Goal: Task Accomplishment & Management: Use online tool/utility

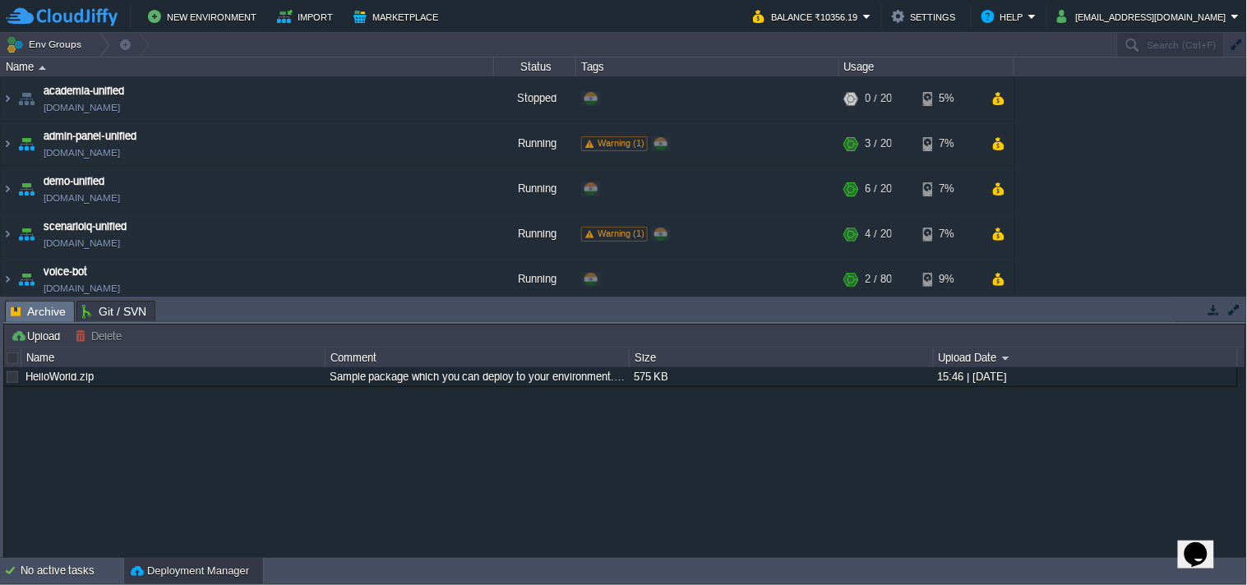
click at [1212, 304] on button "button" at bounding box center [1214, 309] width 15 height 15
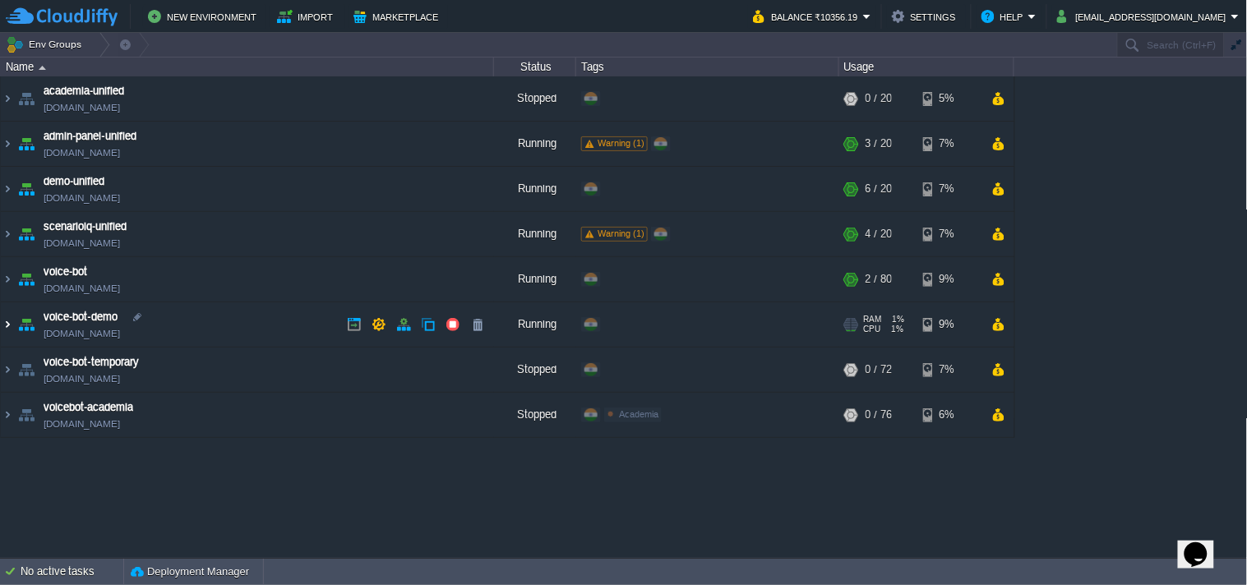
click at [1, 325] on img at bounding box center [7, 324] width 13 height 44
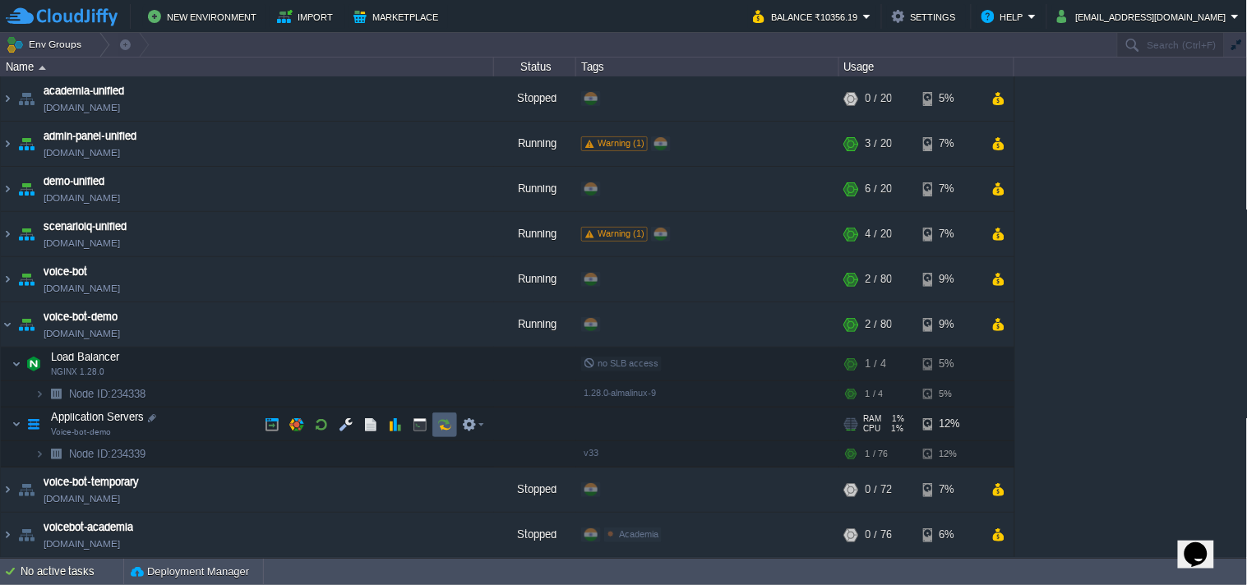
click at [446, 427] on button "button" at bounding box center [444, 425] width 15 height 15
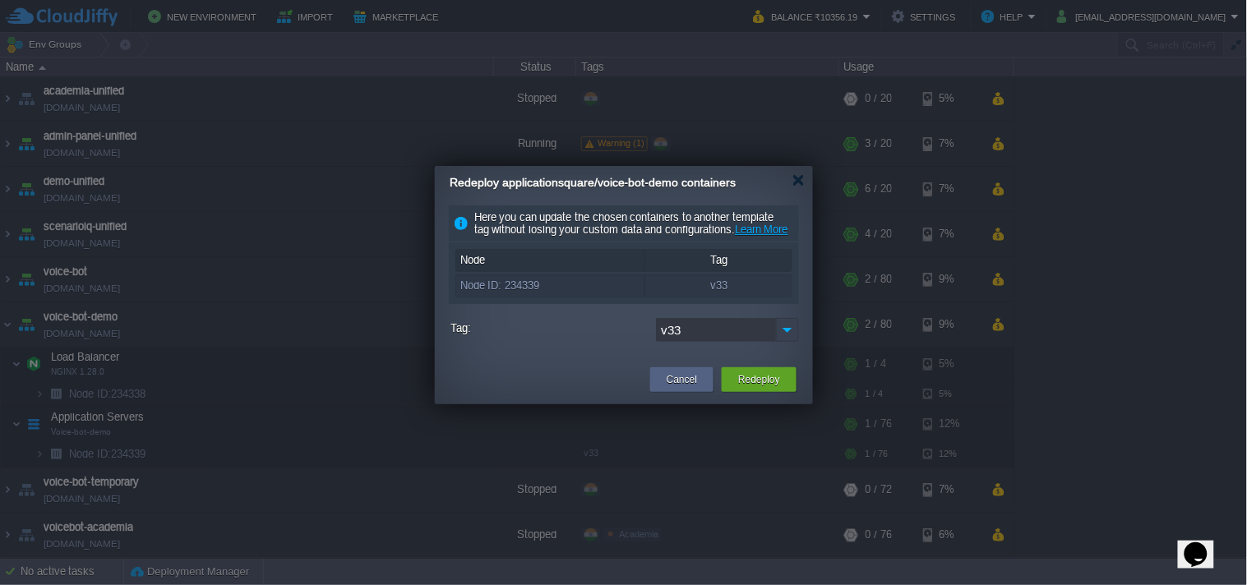
click at [786, 342] on img at bounding box center [787, 330] width 23 height 24
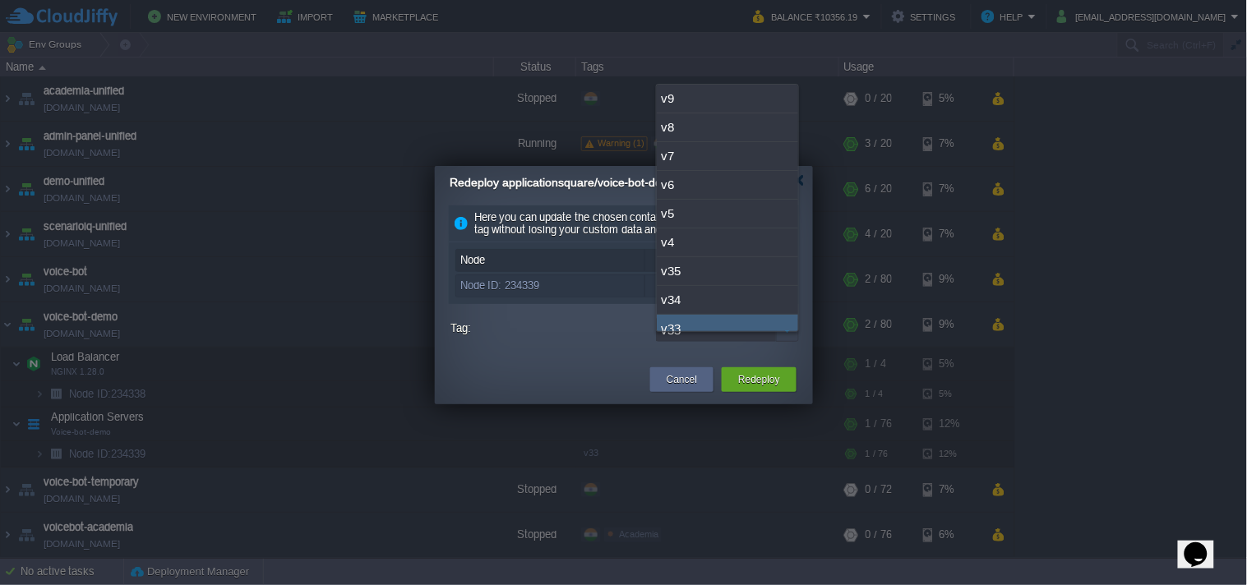
scroll to position [12, 0]
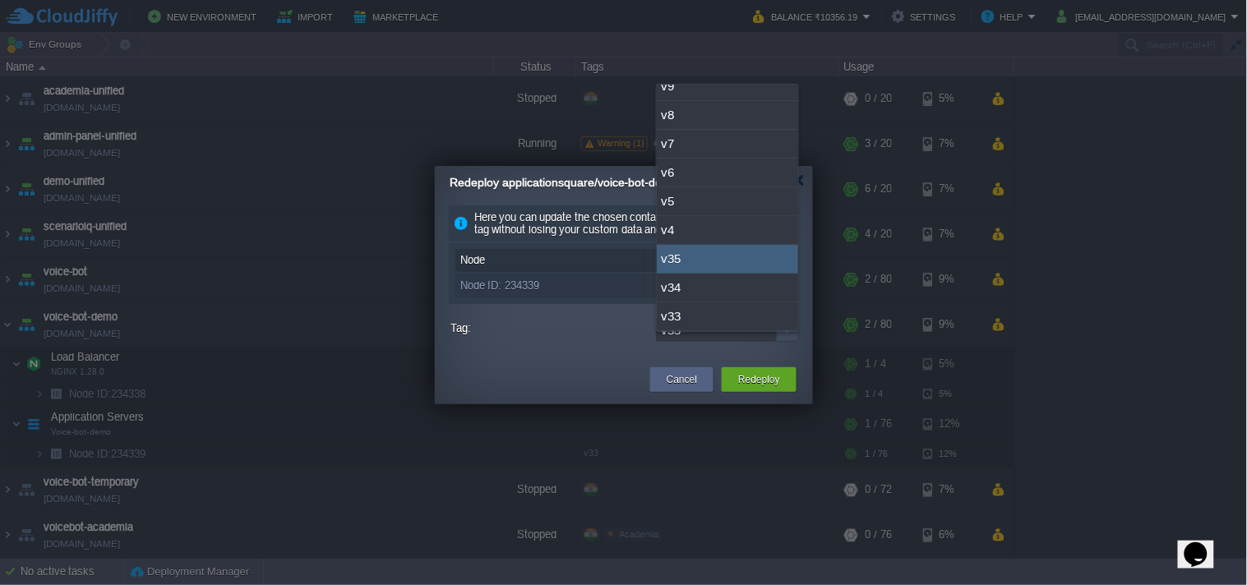
click at [745, 263] on div "v35" at bounding box center [727, 259] width 141 height 29
type input "v35"
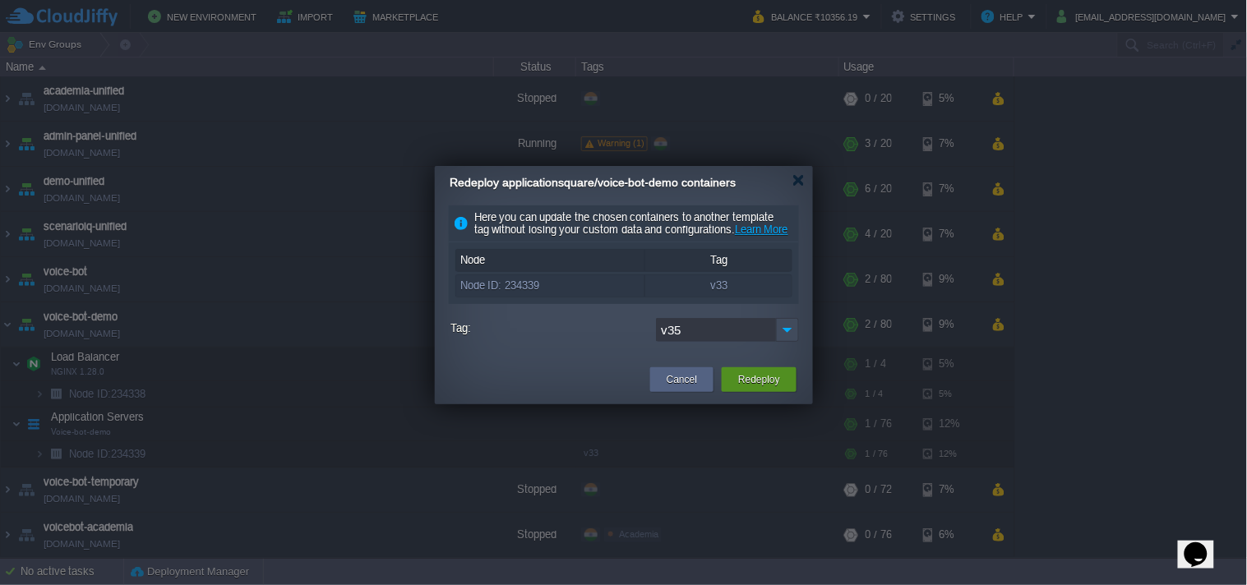
click at [754, 388] on button "Redeploy" at bounding box center [759, 380] width 42 height 16
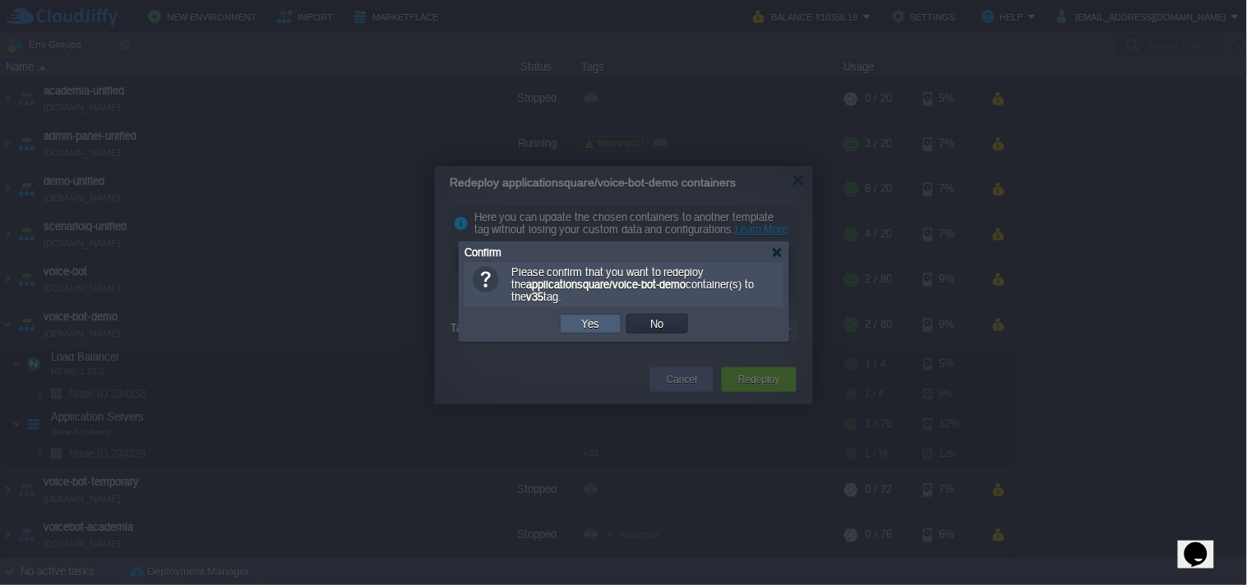
click at [598, 319] on button "Yes" at bounding box center [591, 323] width 28 height 15
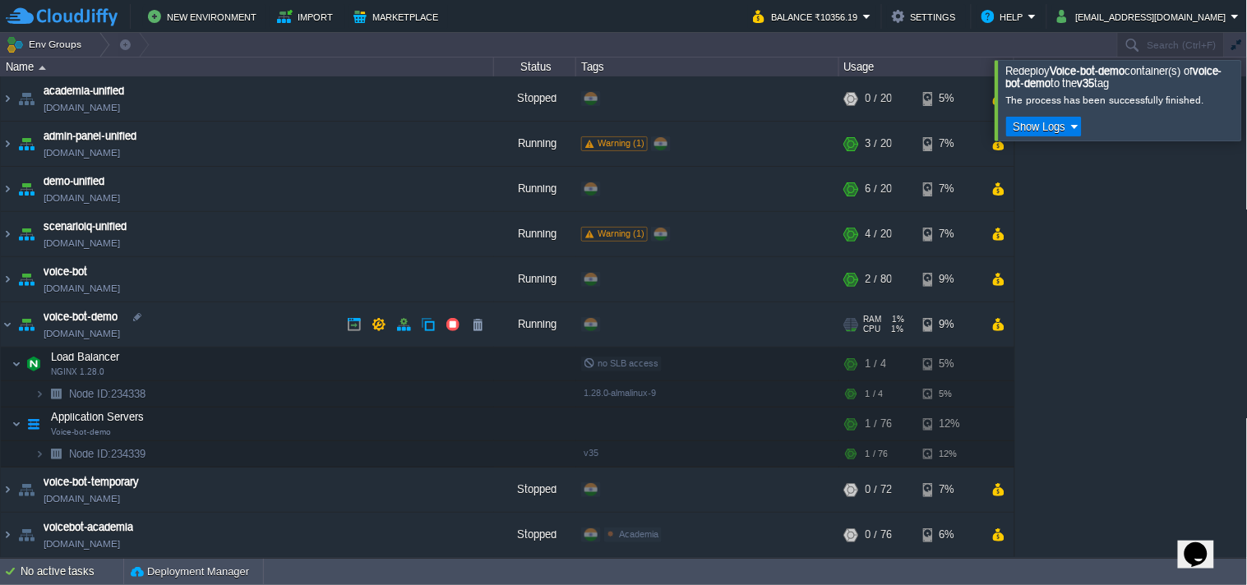
click at [76, 338] on link "[DOMAIN_NAME]" at bounding box center [82, 333] width 76 height 16
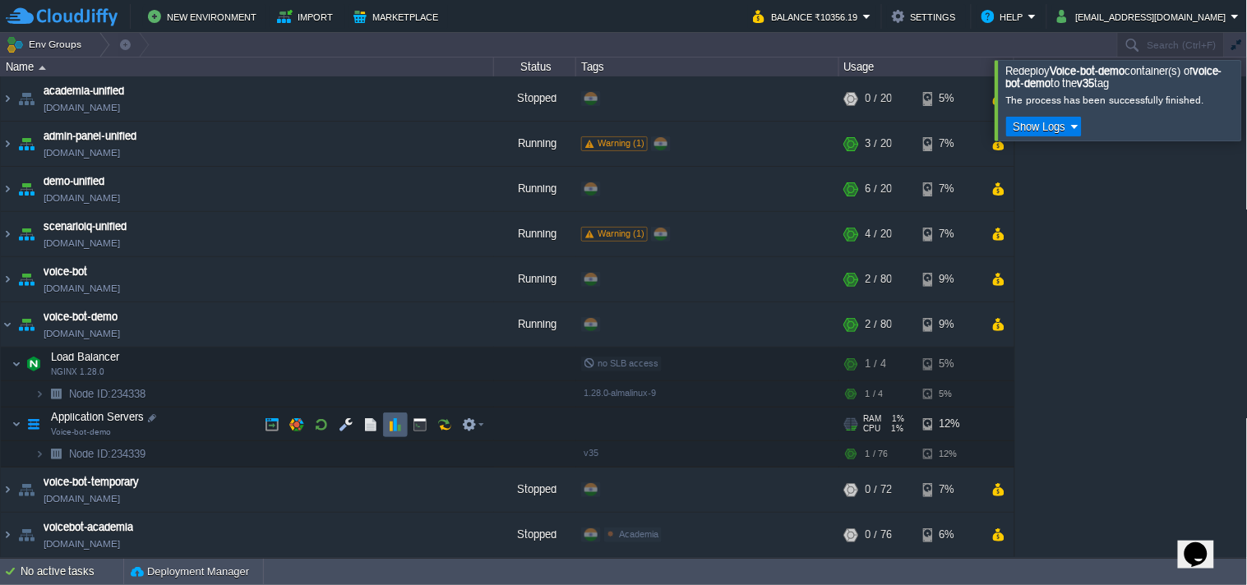
click at [383, 419] on td at bounding box center [395, 425] width 25 height 25
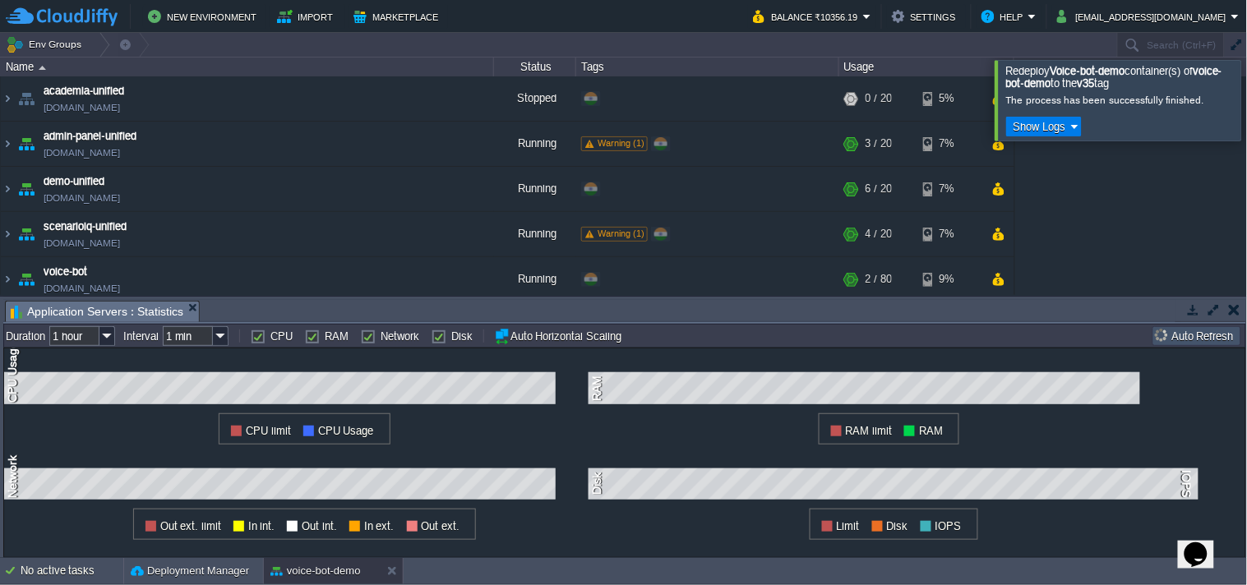
click at [1186, 314] on button "button" at bounding box center [1193, 309] width 15 height 15
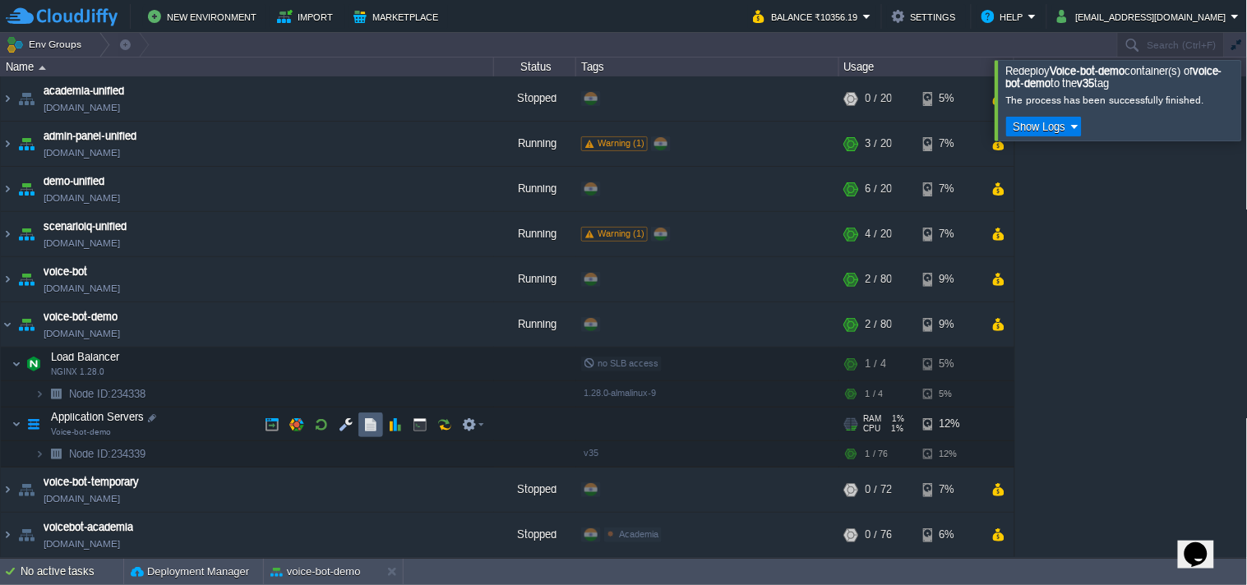
click at [368, 424] on button "button" at bounding box center [370, 425] width 15 height 15
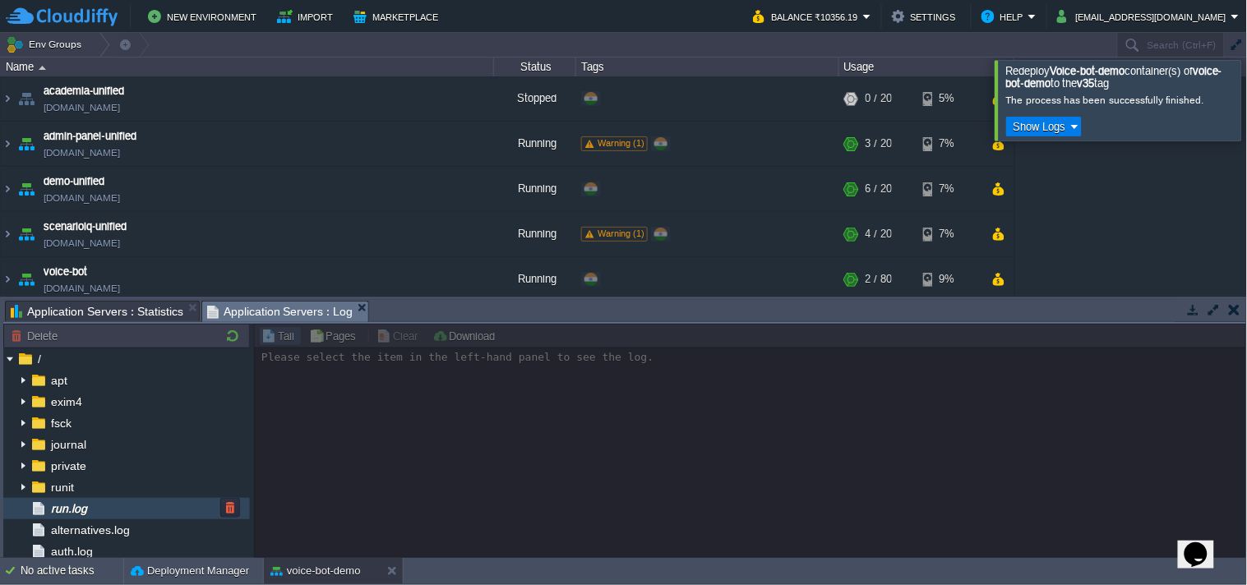
click at [109, 515] on div "run.log" at bounding box center [126, 508] width 247 height 21
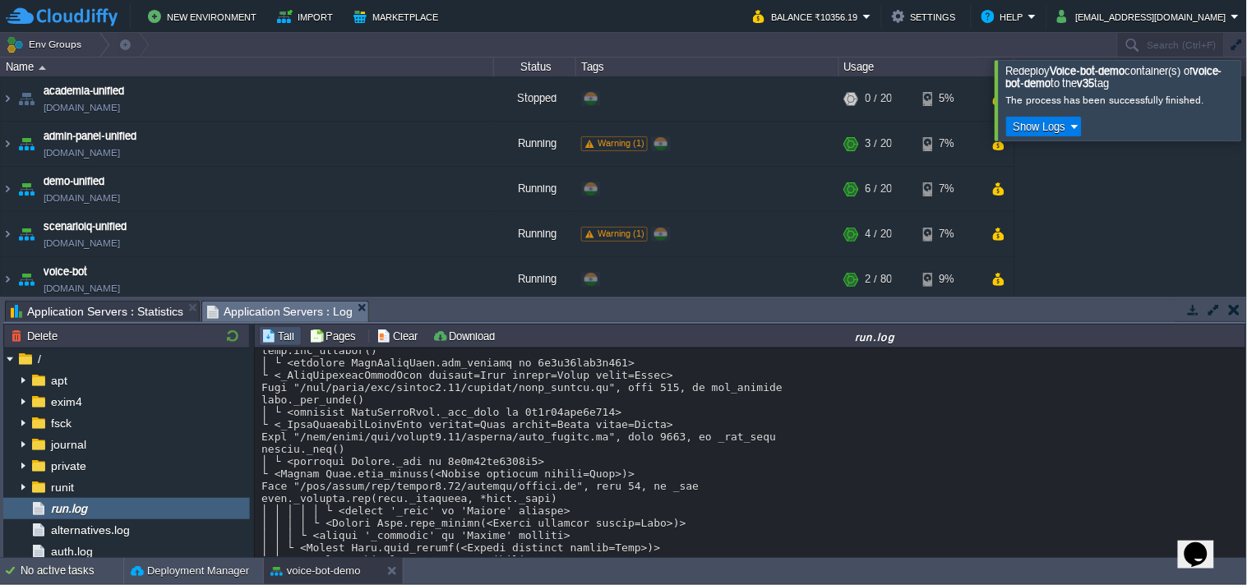
scroll to position [6791, 0]
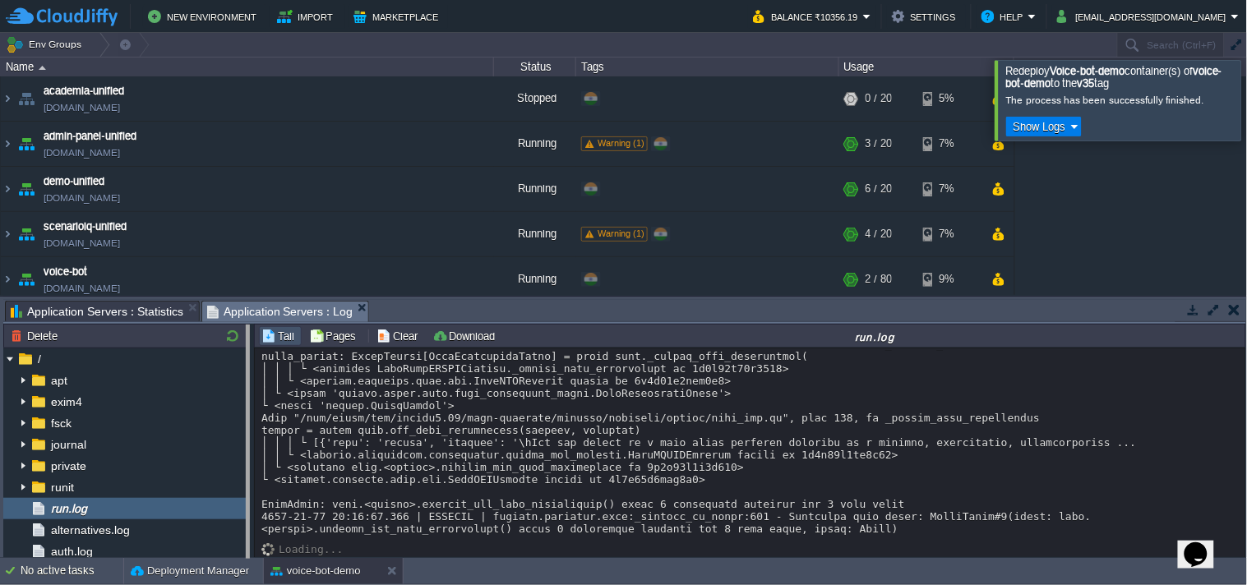
drag, startPoint x: 252, startPoint y: 499, endPoint x: 248, endPoint y: 524, distance: 24.9
click at [248, 524] on body "New Environment Import Marketplace Bonus ₹0.00 Upgrade Account Balance ₹10356.1…" at bounding box center [623, 292] width 1247 height 585
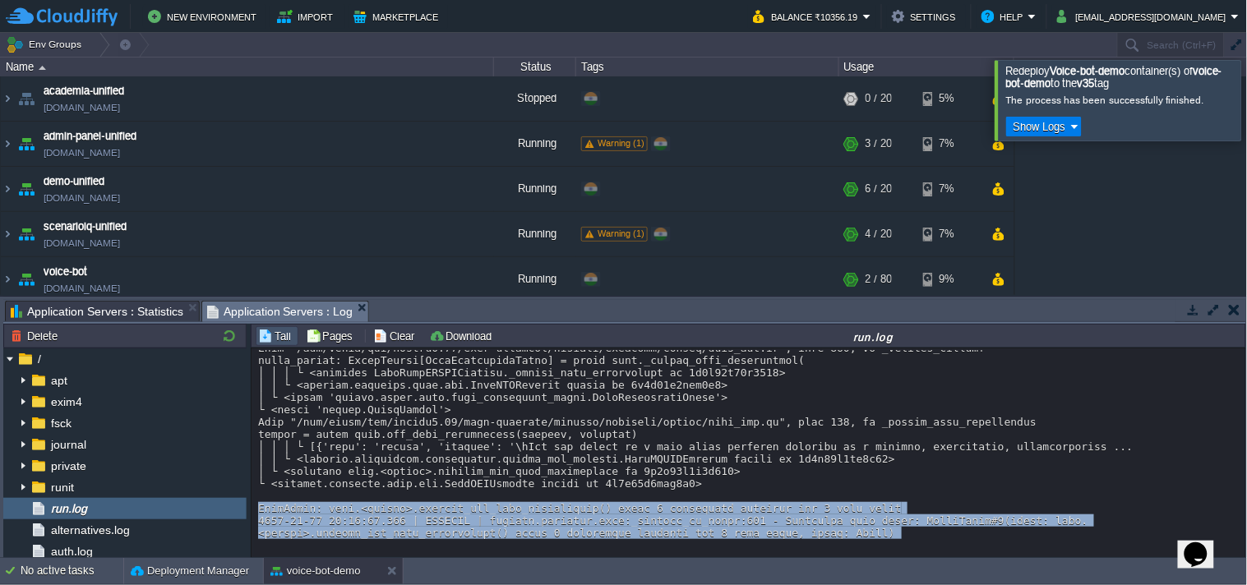
drag, startPoint x: 259, startPoint y: 505, endPoint x: 938, endPoint y: 537, distance: 679.7
click at [938, 537] on div "Loading..." at bounding box center [749, 453] width 995 height 210
copy div "TypeError: main.<locals>.patched_get_chat_completions() takes 1 positional argu…"
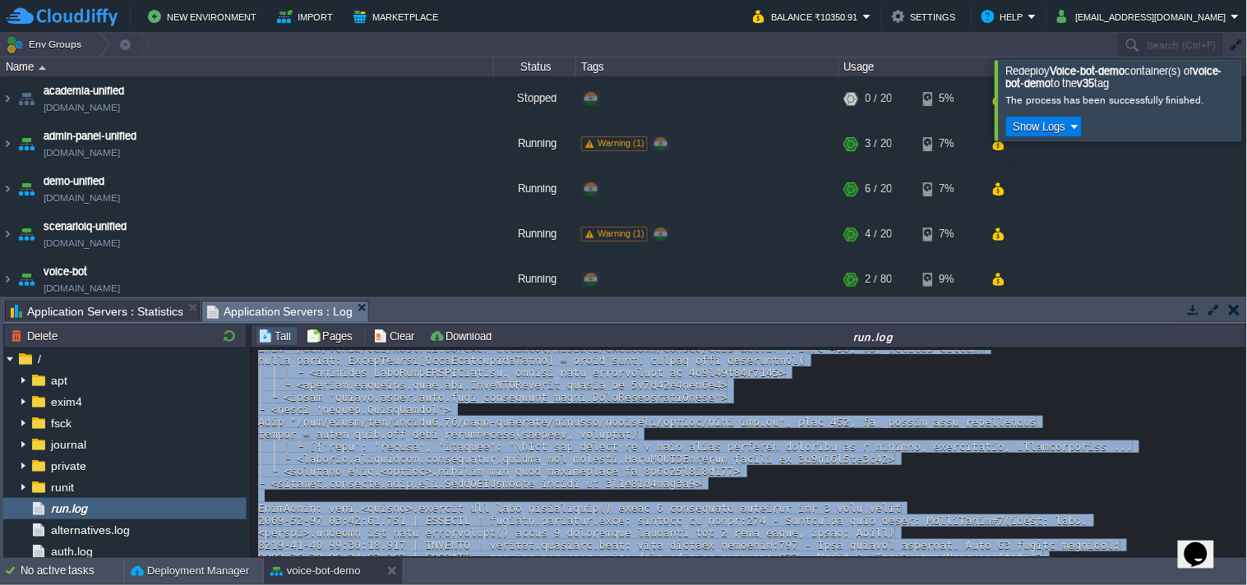
scroll to position [6856, 0]
